Goal: Task Accomplishment & Management: Use online tool/utility

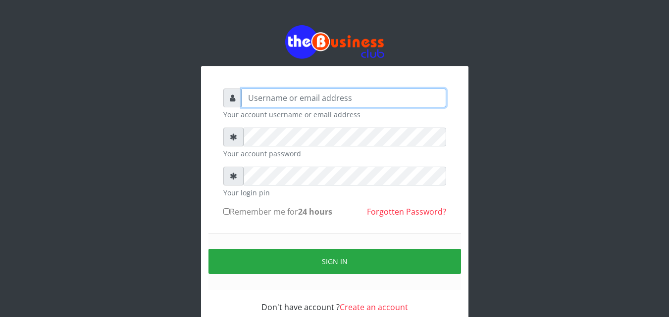
type input "omodaraoluwabukola7@gmail.com"
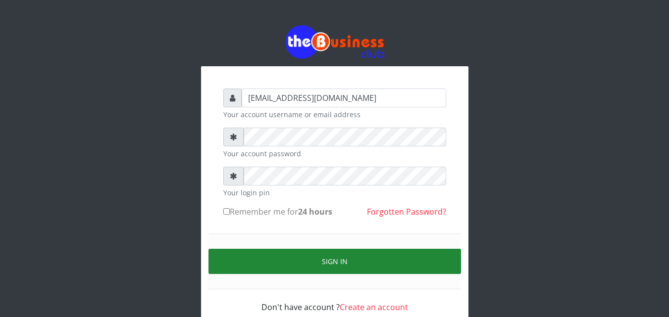
click at [339, 260] on button "Sign in" at bounding box center [334, 261] width 252 height 25
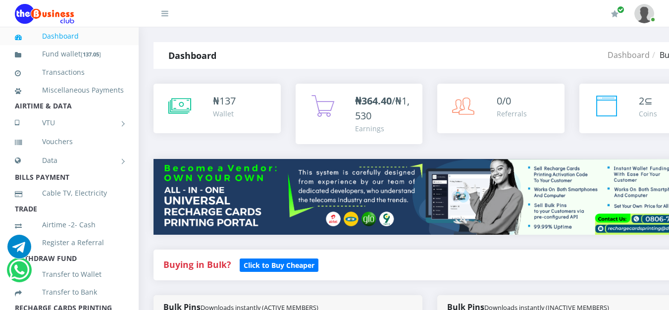
scroll to position [541, 0]
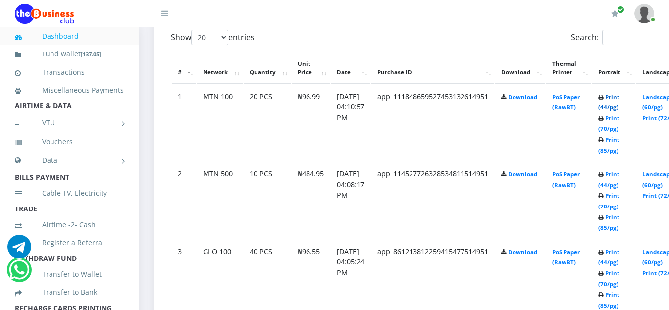
click at [619, 99] on link "Print (44/pg)" at bounding box center [608, 102] width 21 height 18
click at [619, 177] on link "Print (44/pg)" at bounding box center [608, 179] width 21 height 18
click at [619, 254] on link "Print (44/pg)" at bounding box center [608, 257] width 21 height 18
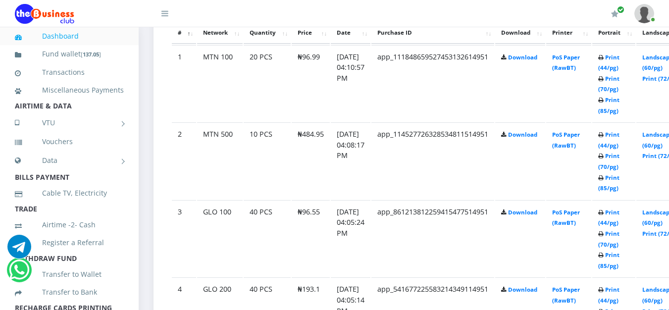
scroll to position [601, 0]
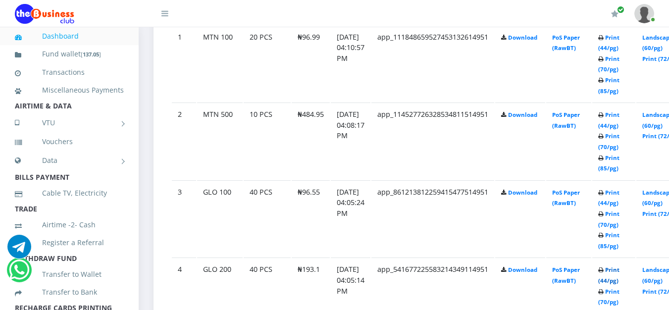
click at [619, 272] on link "Print (44/pg)" at bounding box center [608, 275] width 21 height 18
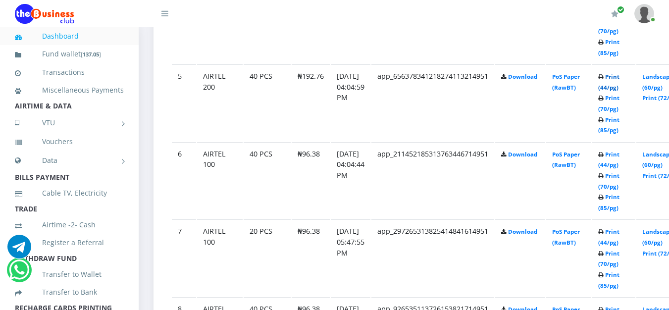
click at [619, 80] on link "Print (44/pg)" at bounding box center [608, 82] width 21 height 18
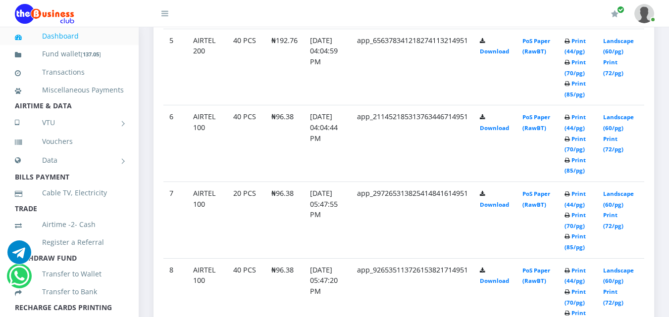
scroll to position [830, 0]
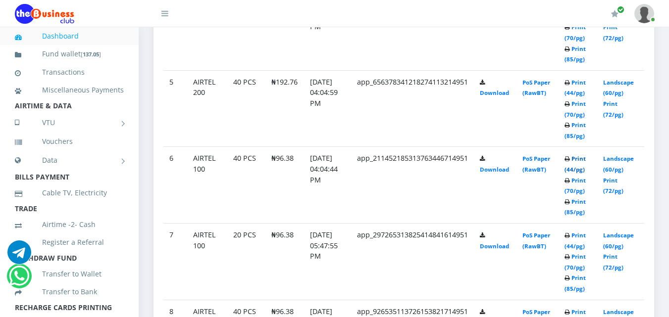
click at [582, 160] on link "Print (44/pg)" at bounding box center [574, 164] width 21 height 18
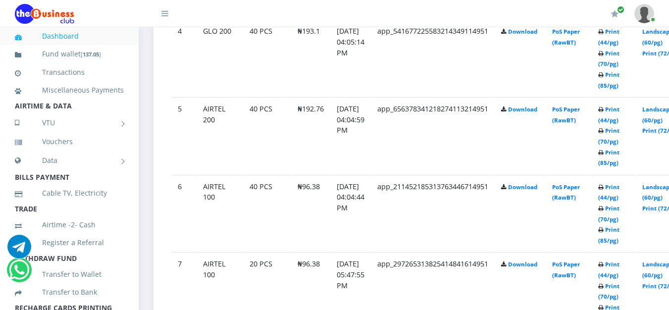
scroll to position [872, 0]
